Goal: Task Accomplishment & Management: Use online tool/utility

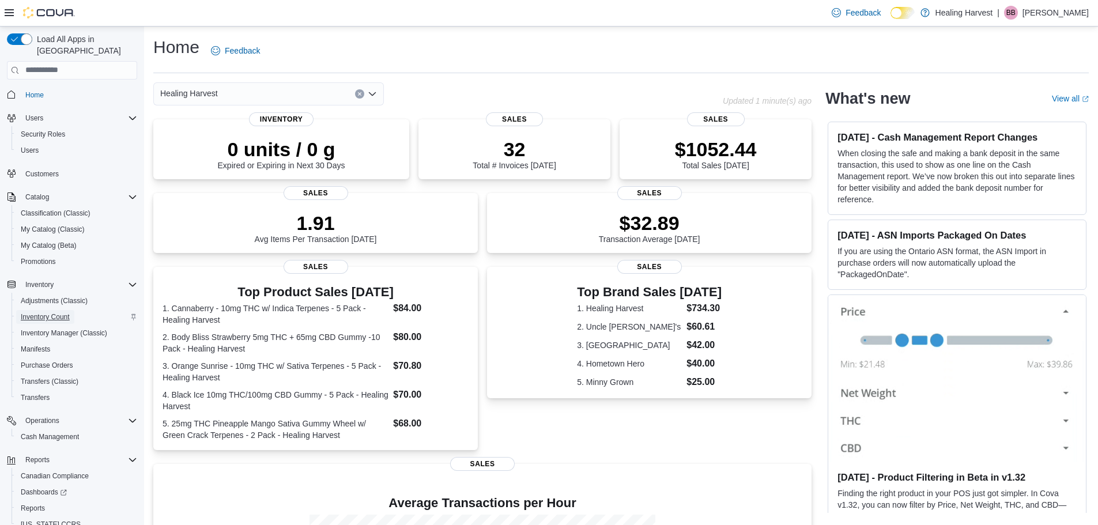
click at [48, 310] on span "Inventory Count" at bounding box center [45, 317] width 49 height 14
